Goal: Task Accomplishment & Management: Manage account settings

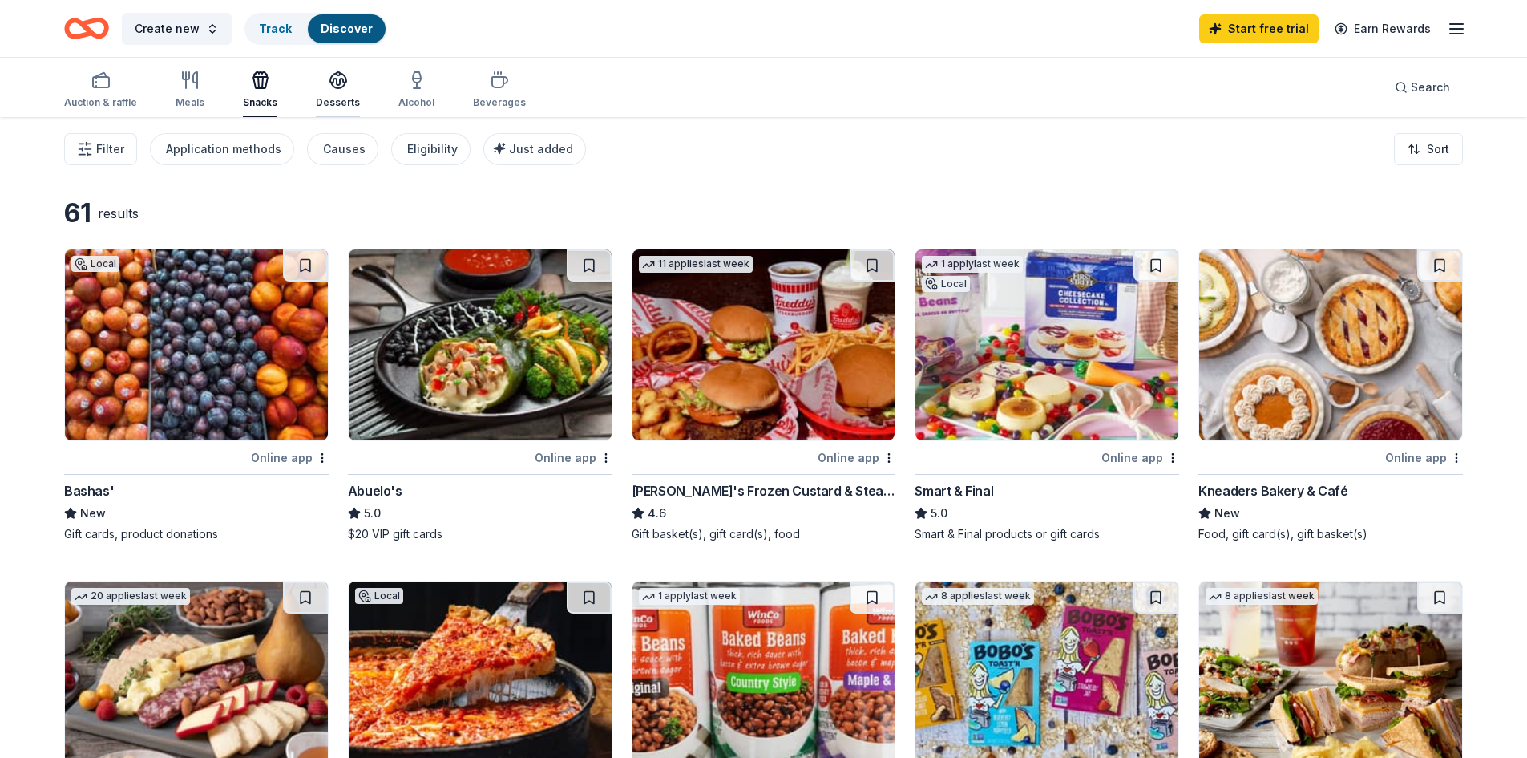
click at [330, 83] on icon "button" at bounding box center [338, 79] width 16 height 12
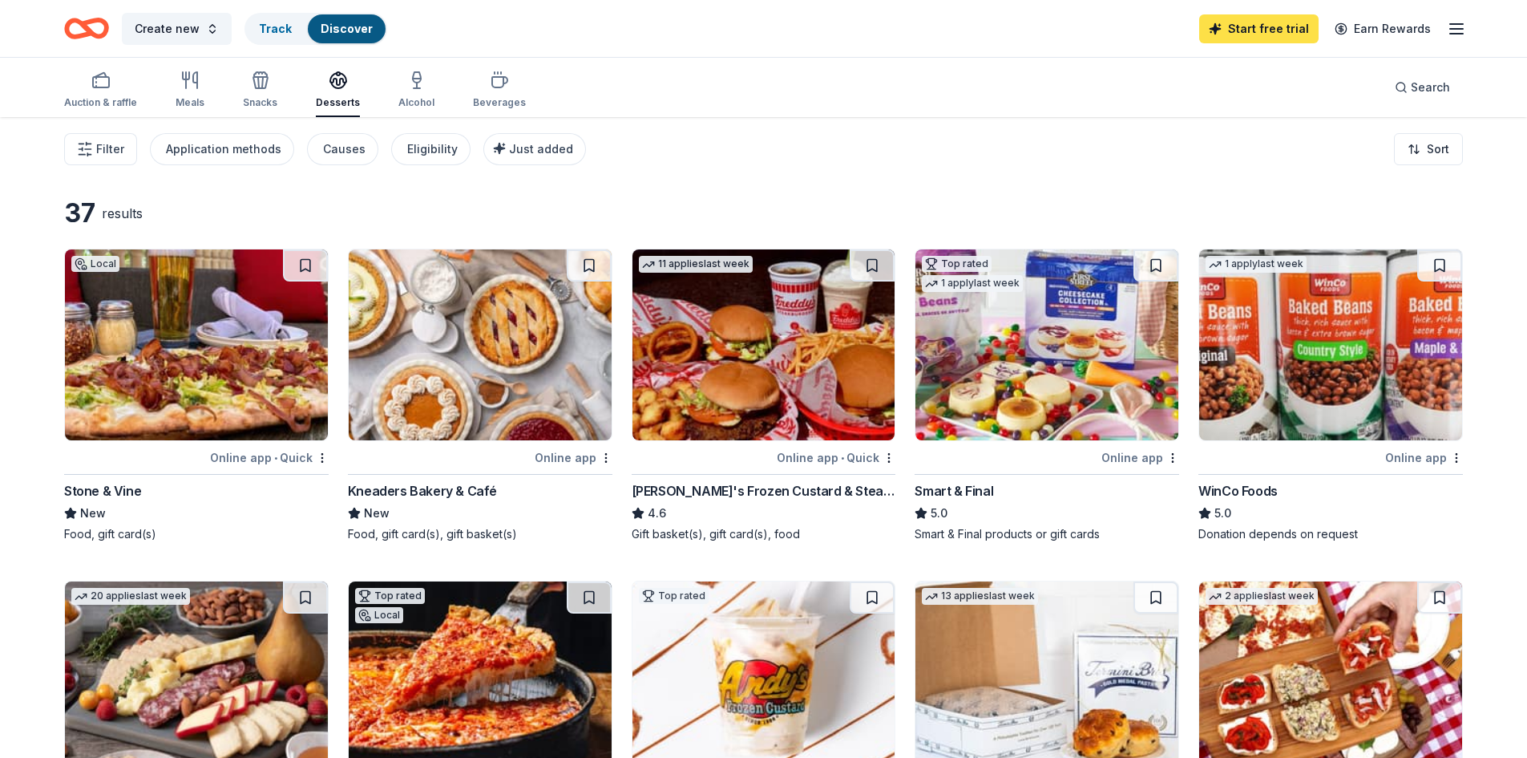
click at [1248, 30] on link "Start free trial" at bounding box center [1258, 28] width 119 height 29
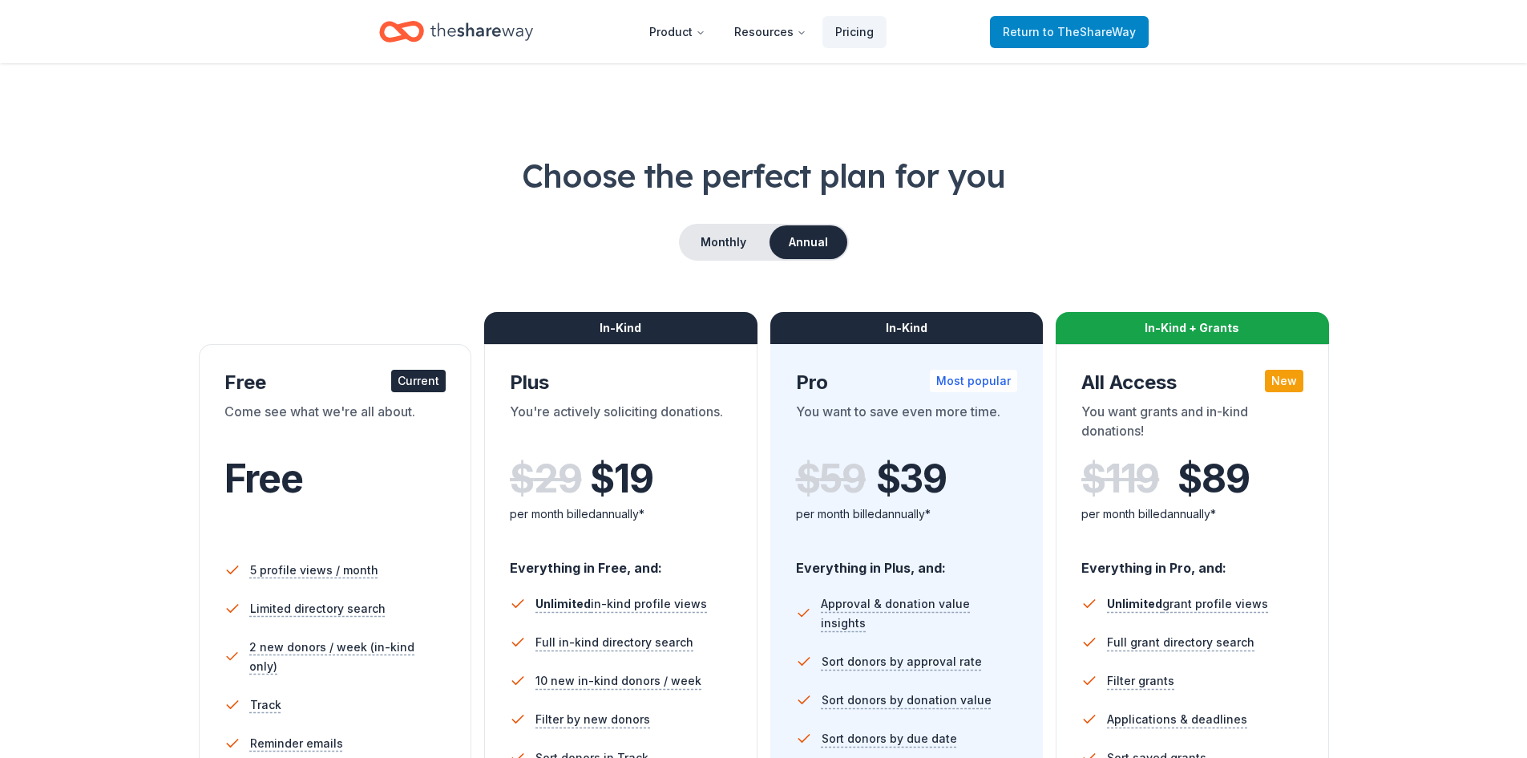
click at [1116, 38] on span "Return to TheShareWay" at bounding box center [1069, 31] width 133 height 19
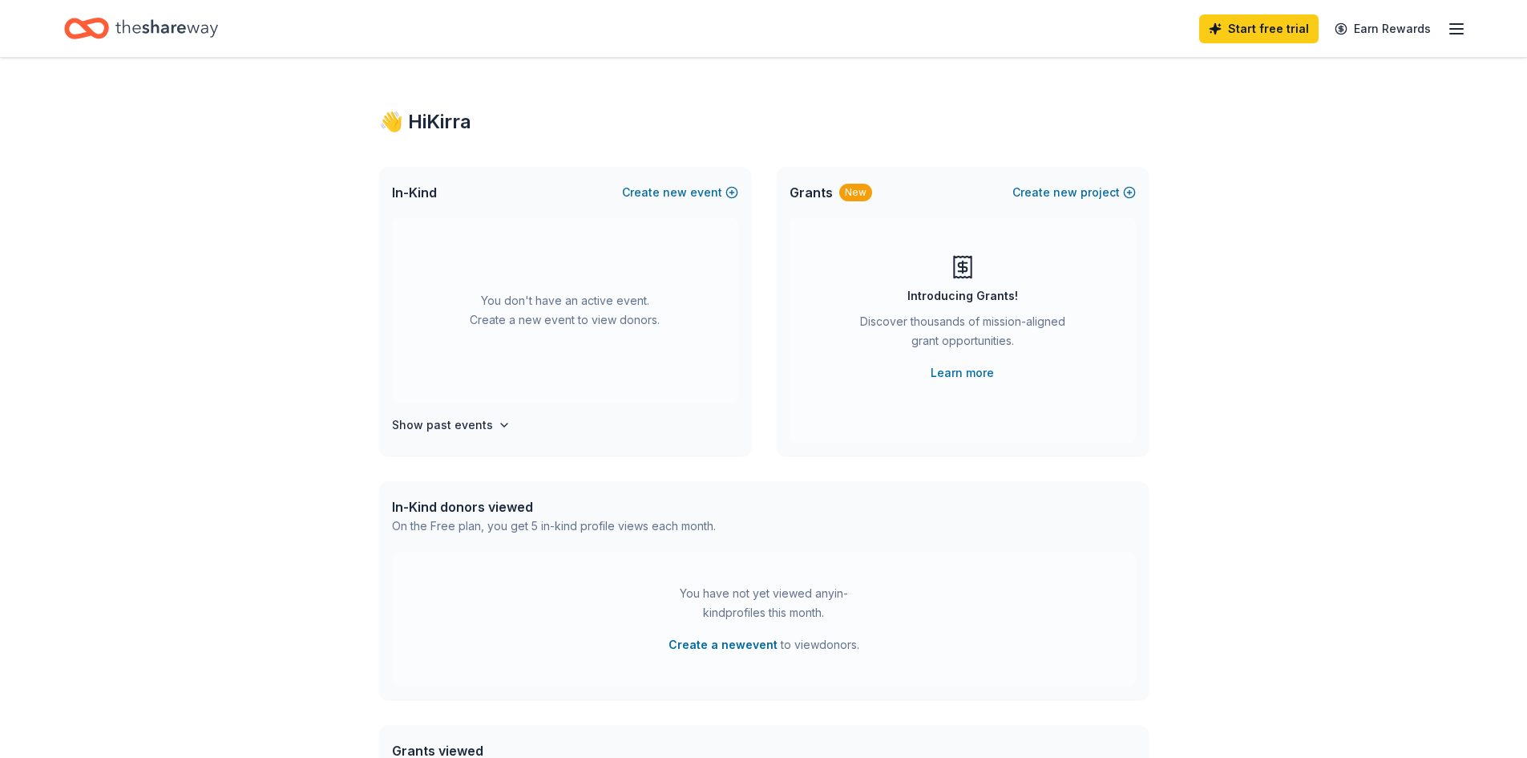
click at [1458, 36] on icon "button" at bounding box center [1456, 28] width 19 height 19
click at [1263, 123] on link "Account" at bounding box center [1264, 124] width 51 height 16
